Goal: Information Seeking & Learning: Learn about a topic

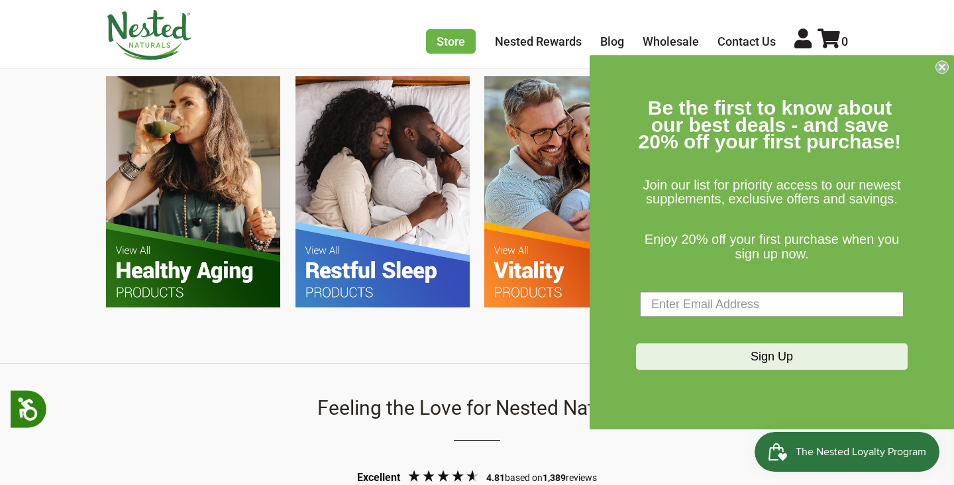
scroll to position [857, 0]
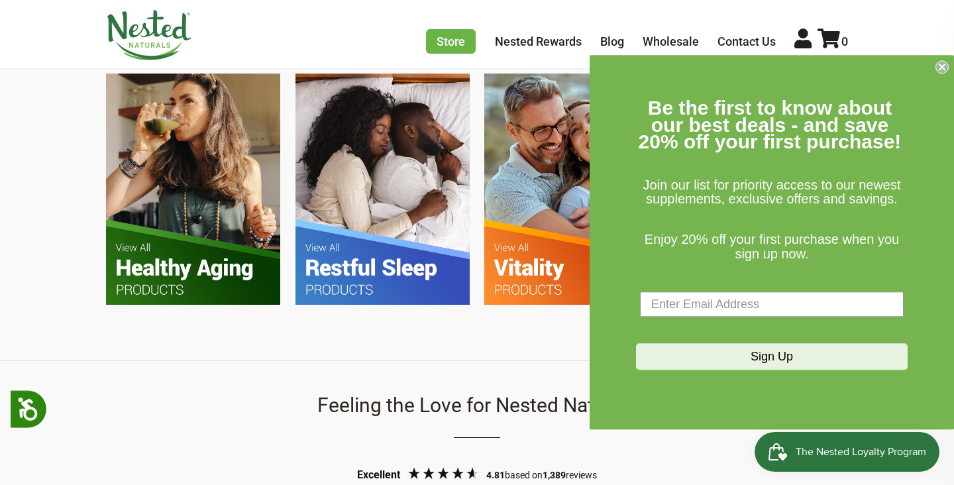
click at [945, 63] on circle "Close dialog" at bounding box center [942, 67] width 13 height 13
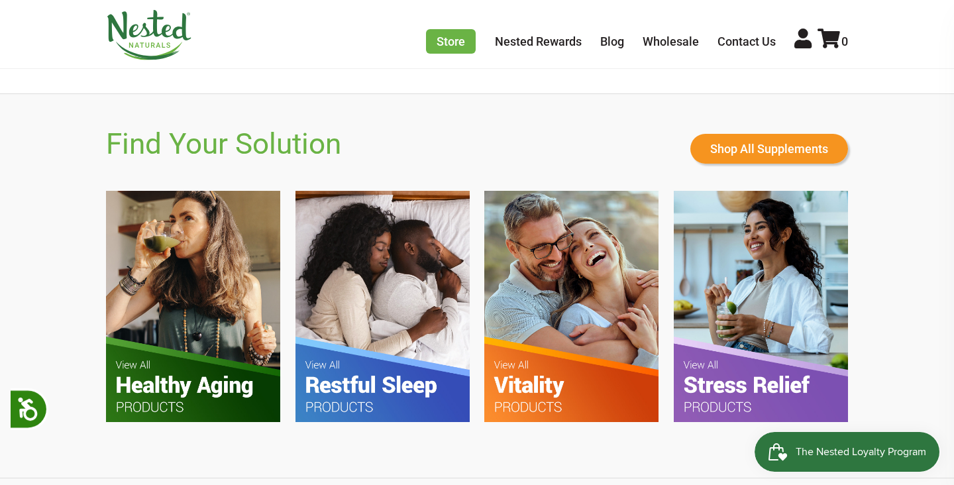
scroll to position [737, 0]
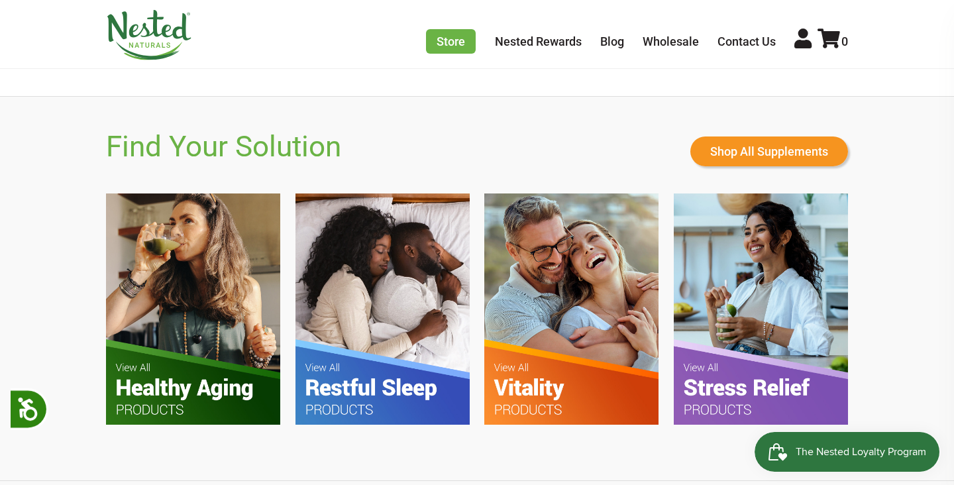
click at [167, 273] on img at bounding box center [193, 308] width 174 height 231
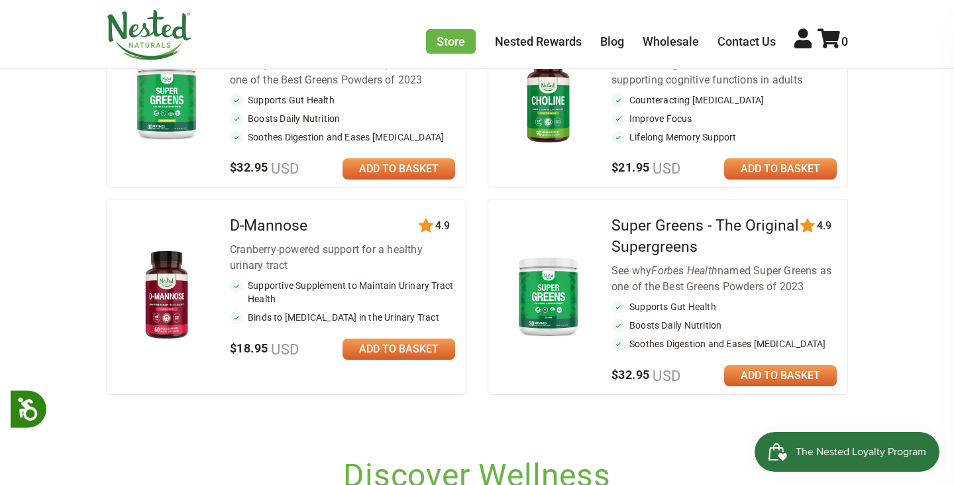
scroll to position [621, 0]
